Goal: Register for event/course

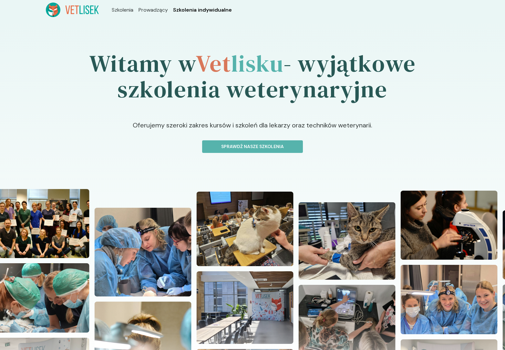
click at [209, 12] on span "Szkolenia indywidualne" at bounding box center [202, 10] width 59 height 8
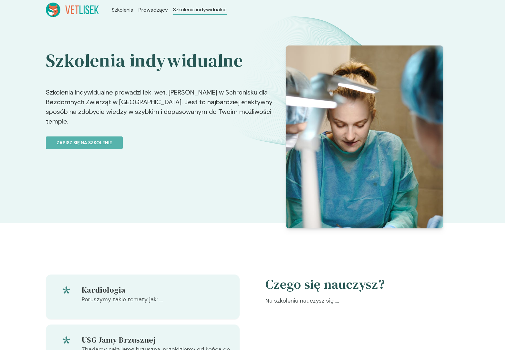
click at [196, 129] on link "Zapisz się na szkolenie" at bounding box center [164, 139] width 236 height 20
